Goal: Task Accomplishment & Management: Manage account settings

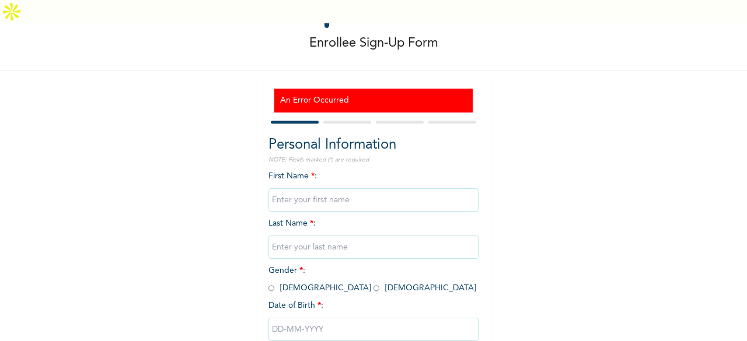
scroll to position [106, 0]
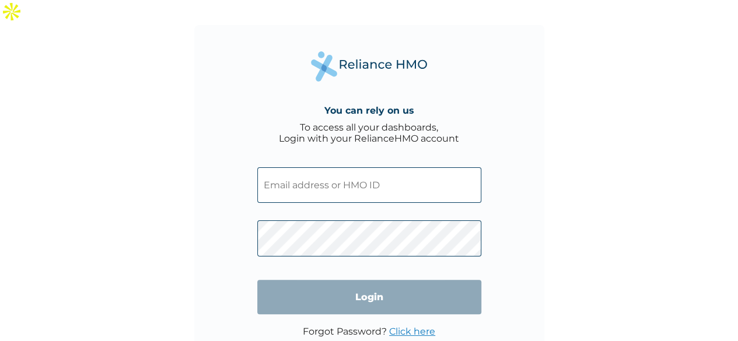
click at [362, 156] on span at bounding box center [369, 182] width 224 height 53
click at [285, 167] on input "text" at bounding box center [369, 185] width 224 height 36
paste input "WON/10049/A"
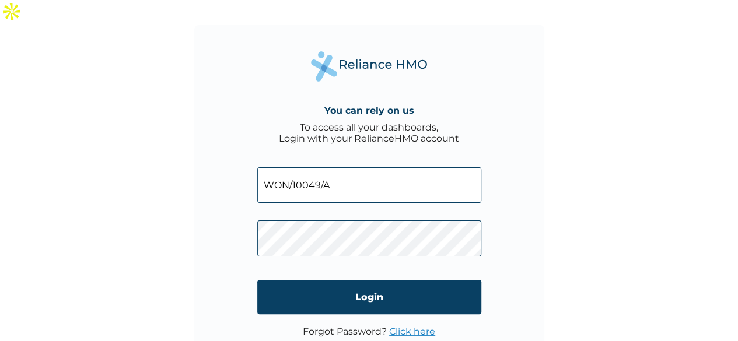
type input "WON/10049/A"
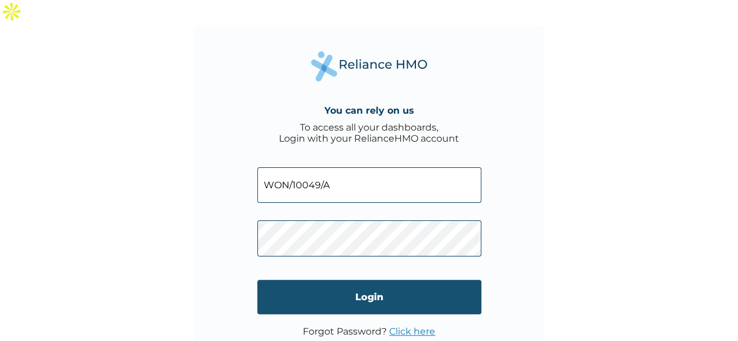
click at [392, 280] on input "Login" at bounding box center [369, 297] width 224 height 34
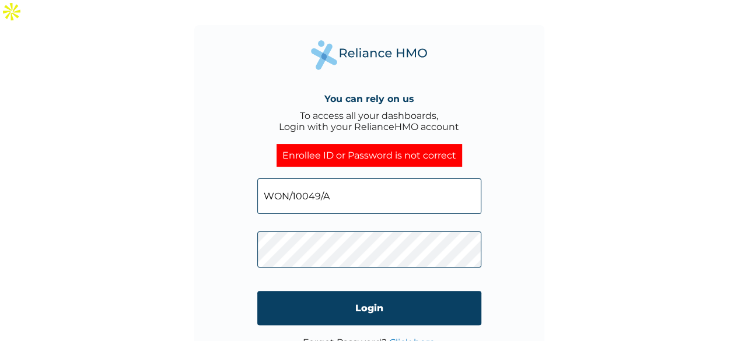
click input "Login" at bounding box center [369, 308] width 224 height 34
click at [406, 337] on link "Click here" at bounding box center [412, 342] width 46 height 11
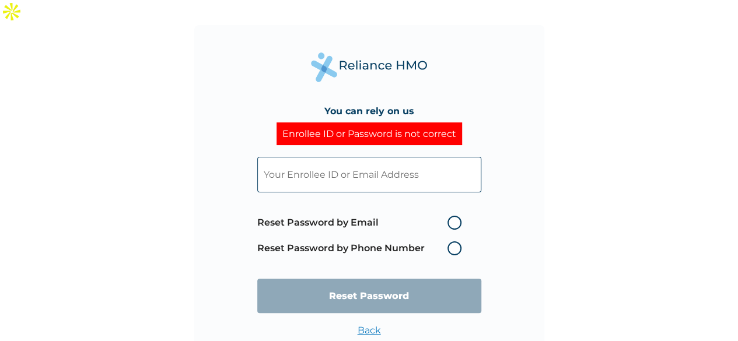
click at [453, 216] on label "Reset Password by Email" at bounding box center [362, 223] width 210 height 14
click at [450, 213] on input "Reset Password by Email" at bounding box center [440, 222] width 19 height 19
radio input "true"
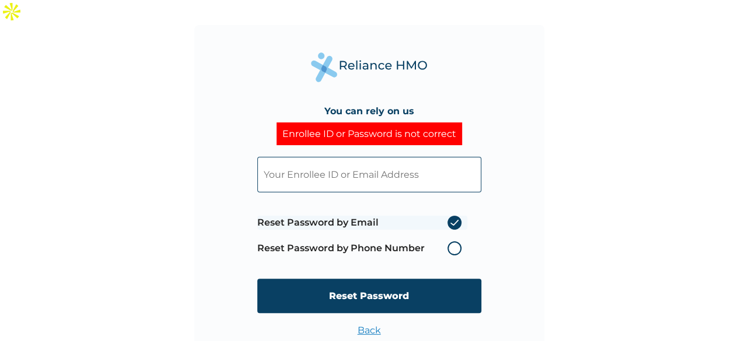
click at [424, 157] on input "text" at bounding box center [369, 175] width 224 height 36
type input "clara.abioye@worknigeria.com"
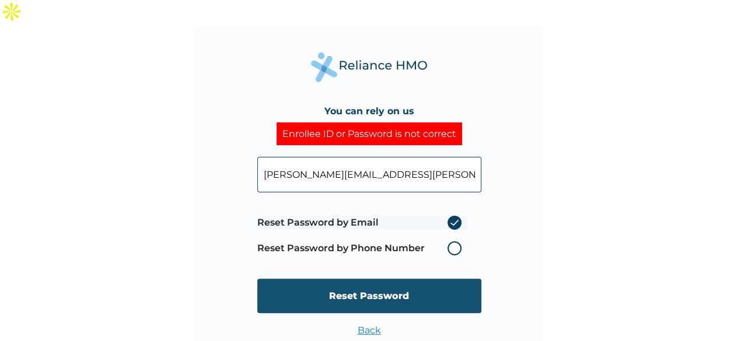
click at [323, 279] on input "Reset Password" at bounding box center [369, 296] width 224 height 34
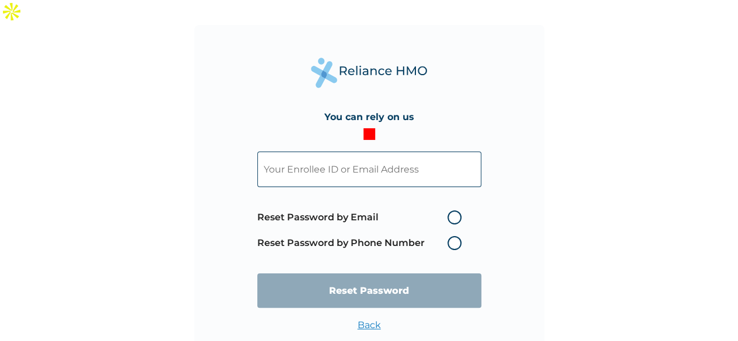
click at [416, 152] on input "text" at bounding box center [369, 170] width 224 height 36
type input "clara.abioye@worknigeria.com"
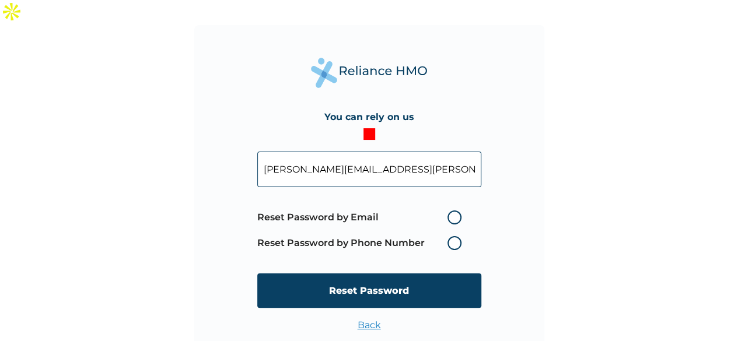
click at [454, 211] on label "Reset Password by Email" at bounding box center [362, 218] width 210 height 14
click at [450, 208] on input "Reset Password by Email" at bounding box center [440, 217] width 19 height 19
radio input "true"
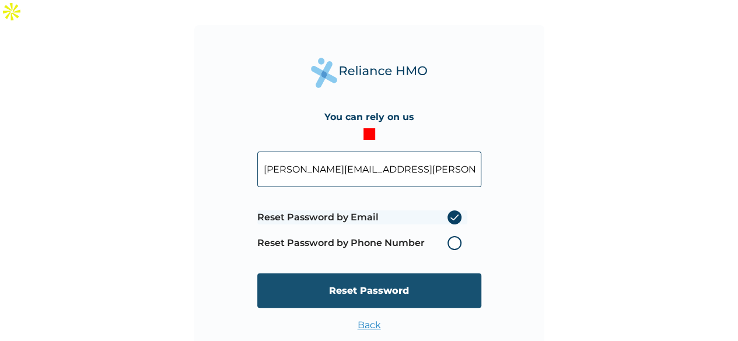
click at [366, 274] on input "Reset Password" at bounding box center [369, 291] width 224 height 34
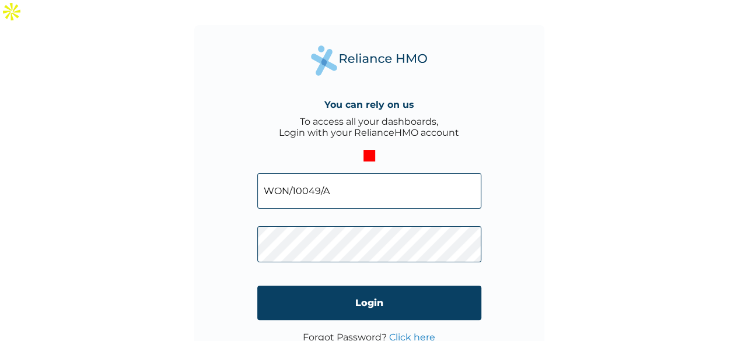
click at [339, 99] on h4 "You can rely on us" at bounding box center [369, 104] width 90 height 11
click input "Login" at bounding box center [369, 303] width 224 height 34
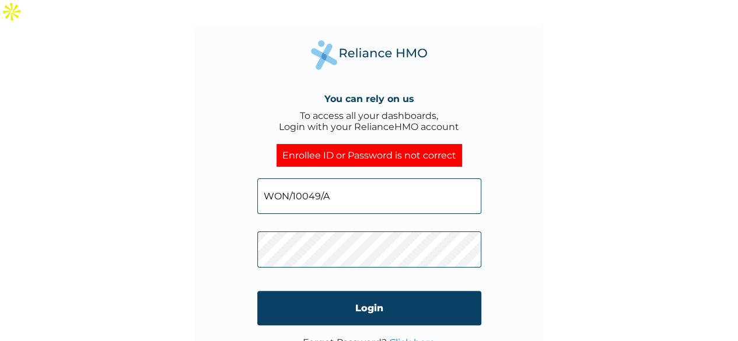
click at [404, 337] on link "Click here" at bounding box center [412, 342] width 46 height 11
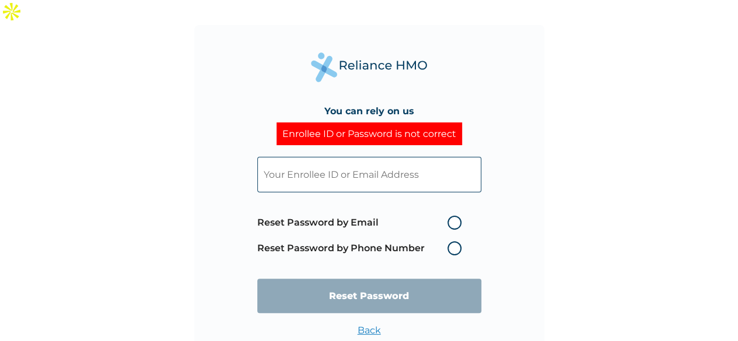
click at [407, 157] on input "text" at bounding box center [369, 175] width 224 height 36
type input "clara.abioye@worknigeria.com"
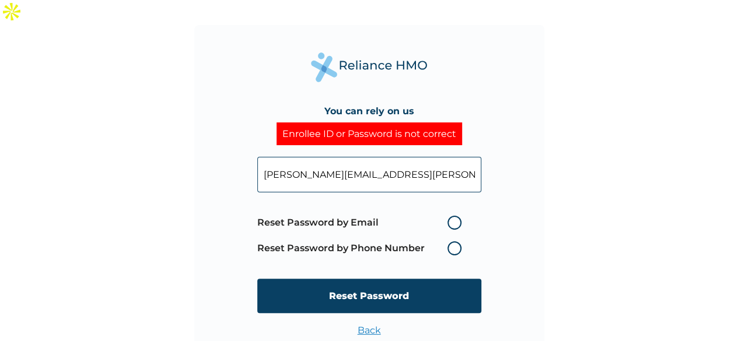
click at [456, 216] on label "Reset Password by Email" at bounding box center [362, 223] width 210 height 14
click at [450, 213] on input "Reset Password by Email" at bounding box center [440, 222] width 19 height 19
radio input "true"
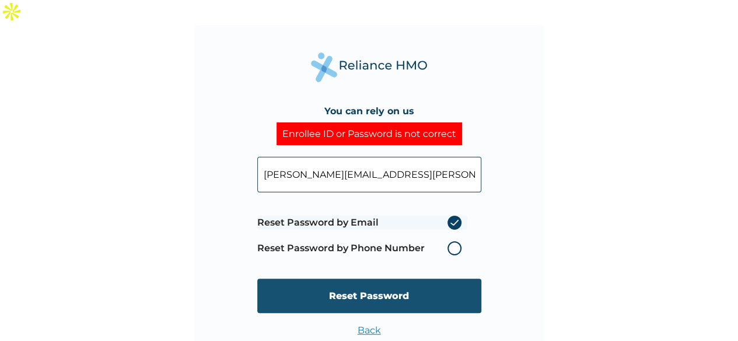
click at [363, 279] on input "Reset Password" at bounding box center [369, 296] width 224 height 34
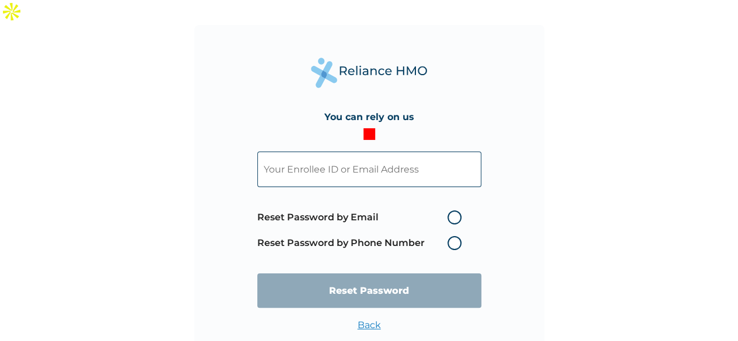
click at [373, 152] on input "text" at bounding box center [369, 170] width 224 height 36
paste input "WON/10049/A"
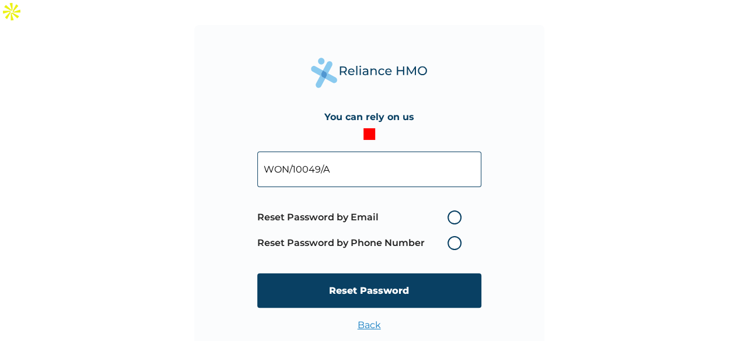
type input "WON/10049/A"
click at [455, 211] on label "Reset Password by Email" at bounding box center [362, 218] width 210 height 14
click at [450, 208] on input "Reset Password by Email" at bounding box center [440, 217] width 19 height 19
radio input "true"
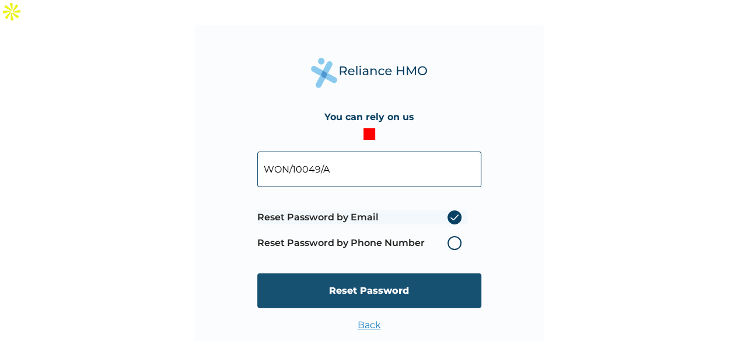
click at [376, 274] on input "Reset Password" at bounding box center [369, 291] width 224 height 34
